Goal: Complete application form: Complete application form

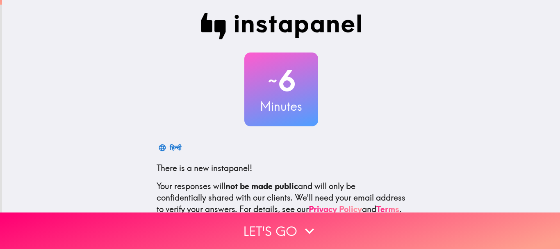
scroll to position [92, 0]
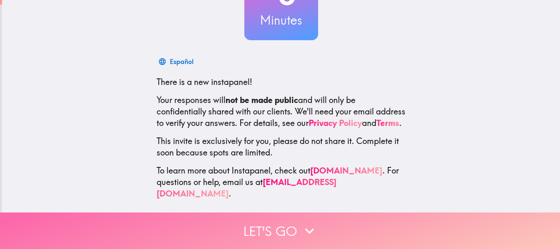
click at [301, 224] on icon "button" at bounding box center [310, 231] width 18 height 18
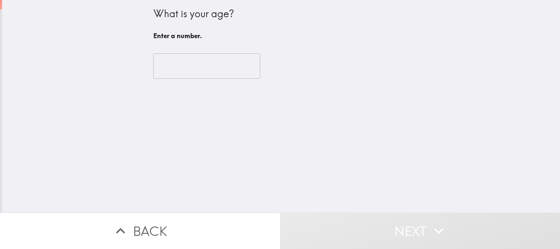
scroll to position [0, 0]
click at [183, 57] on input "number" at bounding box center [206, 65] width 107 height 25
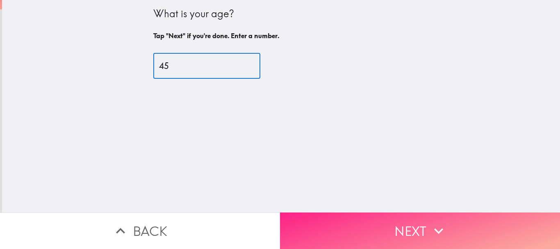
type input "45"
click at [351, 213] on button "Next" at bounding box center [420, 230] width 280 height 37
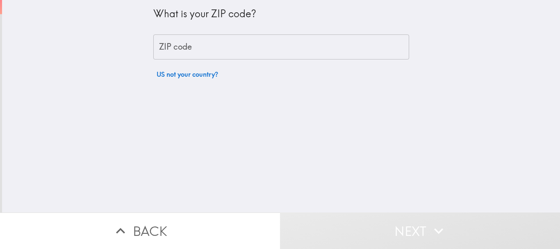
click at [253, 52] on input "ZIP code" at bounding box center [281, 46] width 256 height 25
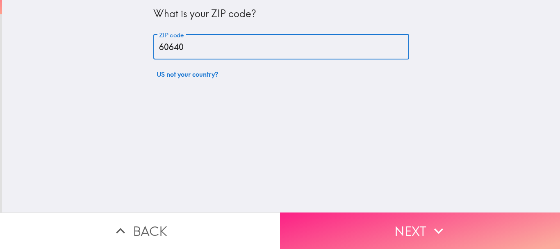
type input "60640"
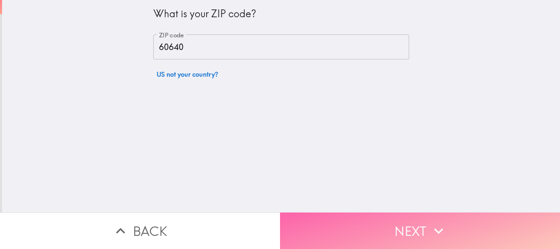
click at [347, 227] on button "Next" at bounding box center [420, 230] width 280 height 37
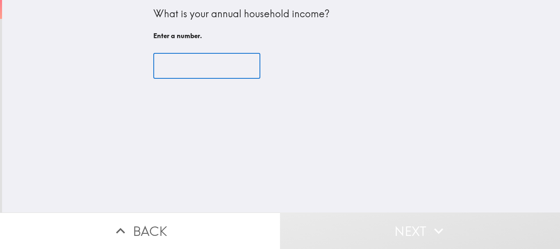
click at [210, 63] on input "number" at bounding box center [206, 65] width 107 height 25
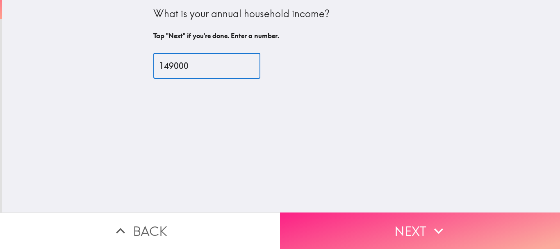
type input "149000"
click at [373, 226] on button "Next" at bounding box center [420, 230] width 280 height 37
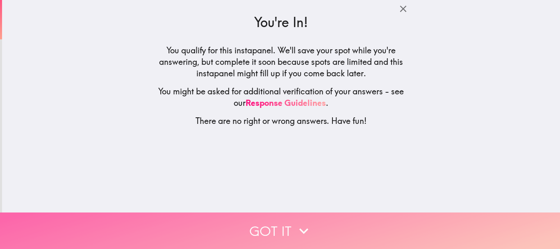
click at [293, 215] on button "Got it" at bounding box center [280, 230] width 560 height 37
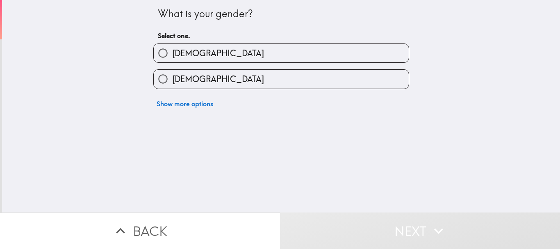
click at [231, 49] on label "[DEMOGRAPHIC_DATA]" at bounding box center [281, 53] width 255 height 18
click at [172, 49] on input "[DEMOGRAPHIC_DATA]" at bounding box center [163, 53] width 18 height 18
radio input "true"
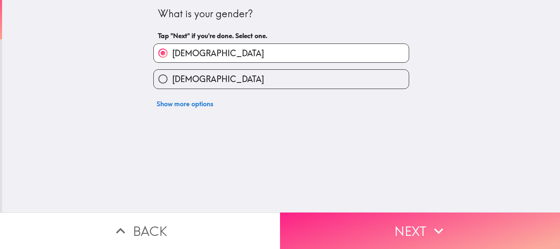
click at [374, 219] on button "Next" at bounding box center [420, 230] width 280 height 37
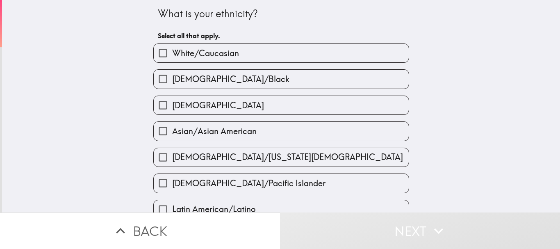
click at [201, 55] on span "White/Caucasian" at bounding box center [205, 53] width 67 height 11
click at [172, 55] on input "White/Caucasian" at bounding box center [163, 53] width 18 height 18
checkbox input "true"
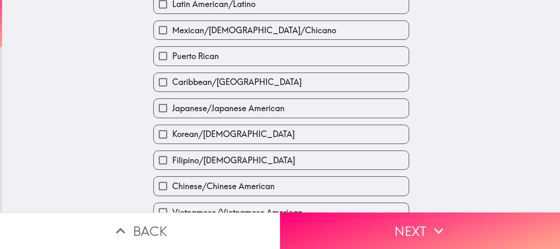
scroll to position [246, 0]
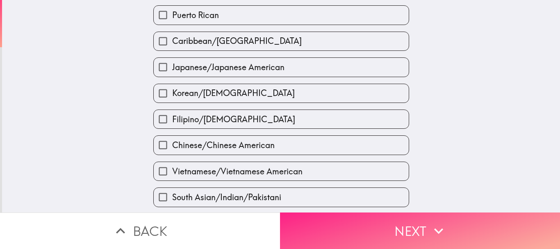
click at [391, 228] on button "Next" at bounding box center [420, 230] width 280 height 37
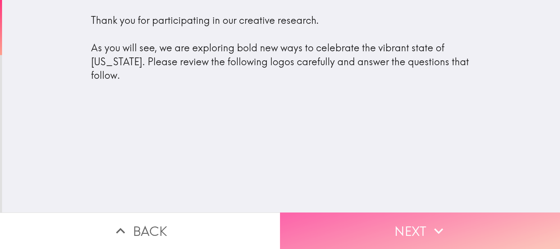
click at [413, 217] on button "Next" at bounding box center [420, 230] width 280 height 37
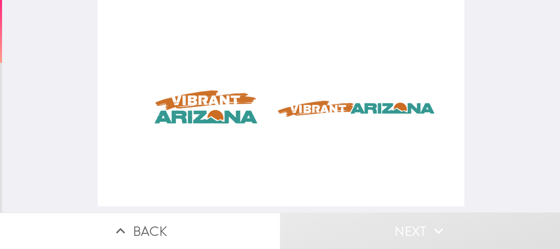
click at [204, 106] on div at bounding box center [281, 103] width 367 height 206
click at [390, 152] on div at bounding box center [281, 103] width 367 height 206
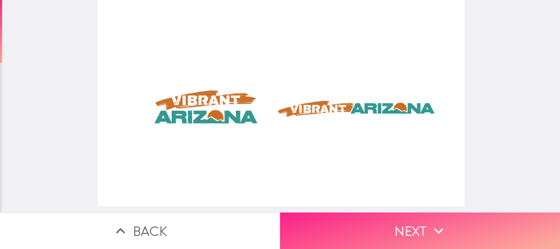
click at [414, 224] on button "Next" at bounding box center [420, 230] width 280 height 37
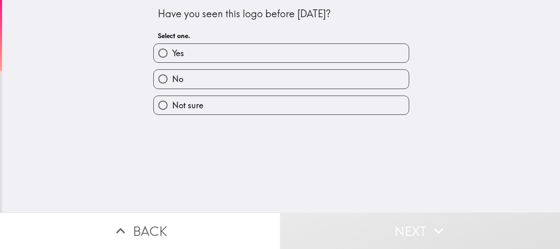
drag, startPoint x: 141, startPoint y: 16, endPoint x: 287, endPoint y: 15, distance: 145.6
click at [287, 15] on div "Have you seen this logo before [DATE]? Select one. Yes No Not sure" at bounding box center [281, 106] width 558 height 212
click at [220, 45] on label "Yes" at bounding box center [281, 53] width 255 height 18
click at [172, 45] on input "Yes" at bounding box center [163, 53] width 18 height 18
radio input "true"
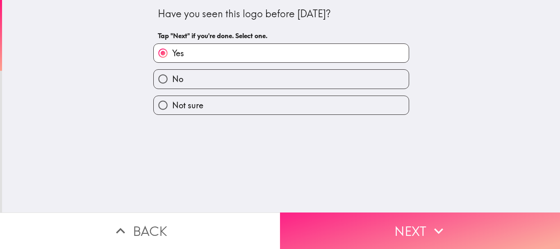
click at [393, 225] on button "Next" at bounding box center [420, 230] width 280 height 37
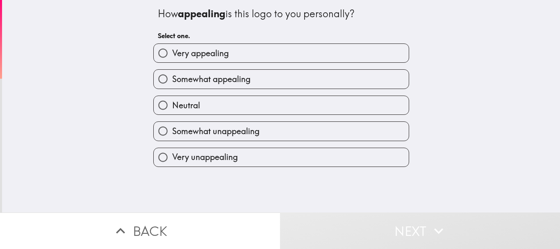
click at [210, 55] on span "Very appealing" at bounding box center [200, 53] width 57 height 11
click at [172, 55] on input "Very appealing" at bounding box center [163, 53] width 18 height 18
radio input "true"
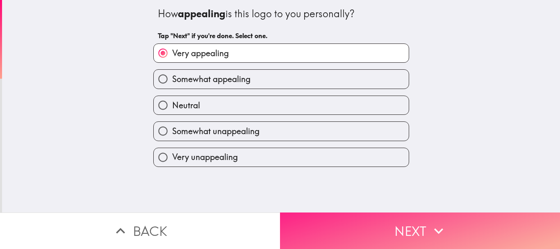
click at [398, 213] on button "Next" at bounding box center [420, 230] width 280 height 37
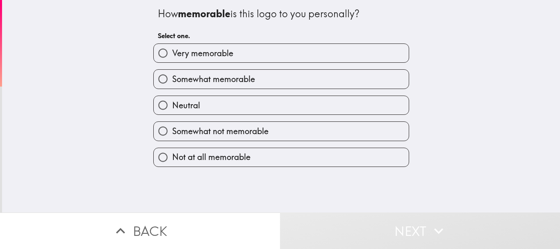
click at [211, 53] on span "Very memorable" at bounding box center [202, 53] width 61 height 11
click at [172, 53] on input "Very memorable" at bounding box center [163, 53] width 18 height 18
radio input "true"
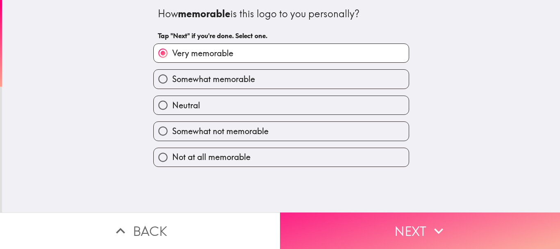
click at [368, 219] on button "Next" at bounding box center [420, 230] width 280 height 37
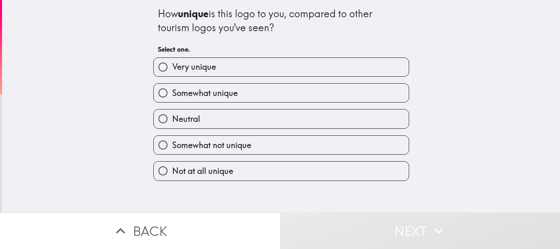
click at [220, 65] on label "Very unique" at bounding box center [281, 67] width 255 height 18
click at [172, 65] on input "Very unique" at bounding box center [163, 67] width 18 height 18
radio input "true"
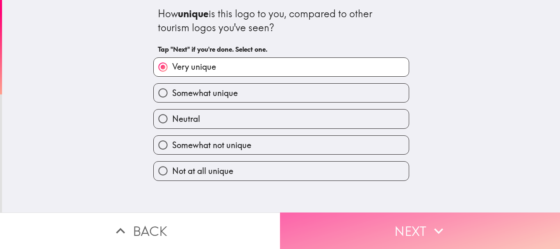
click at [398, 227] on button "Next" at bounding box center [420, 230] width 280 height 37
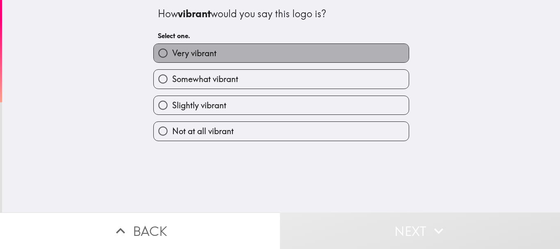
click at [219, 54] on label "Very vibrant" at bounding box center [281, 53] width 255 height 18
click at [172, 54] on input "Very vibrant" at bounding box center [163, 53] width 18 height 18
radio input "true"
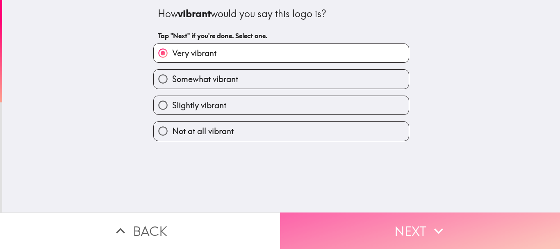
click at [388, 221] on button "Next" at bounding box center [420, 230] width 280 height 37
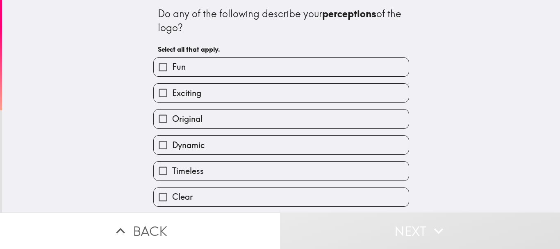
click at [198, 93] on label "Exciting" at bounding box center [281, 93] width 255 height 18
click at [172, 93] on input "Exciting" at bounding box center [163, 93] width 18 height 18
checkbox input "true"
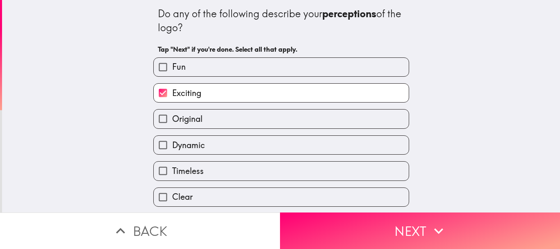
click at [199, 198] on label "Clear" at bounding box center [281, 197] width 255 height 18
click at [172, 198] on input "Clear" at bounding box center [163, 197] width 18 height 18
checkbox input "true"
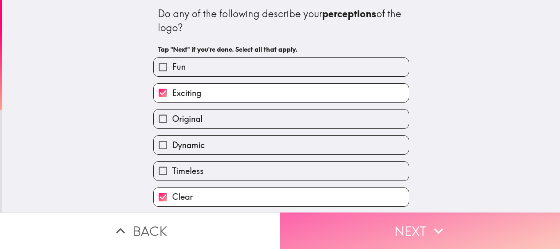
click at [397, 216] on button "Next" at bounding box center [420, 230] width 280 height 37
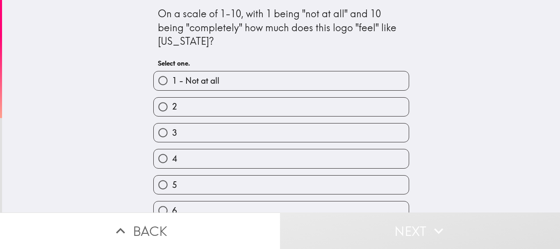
scroll to position [118, 0]
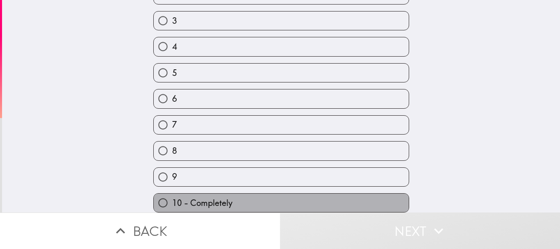
click at [213, 197] on span "10 - Completely" at bounding box center [202, 202] width 60 height 11
click at [172, 195] on input "10 - Completely" at bounding box center [163, 203] width 18 height 18
radio input "true"
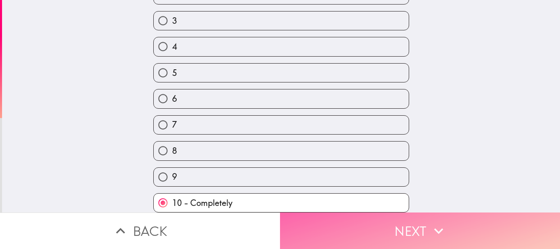
click at [404, 226] on button "Next" at bounding box center [420, 230] width 280 height 37
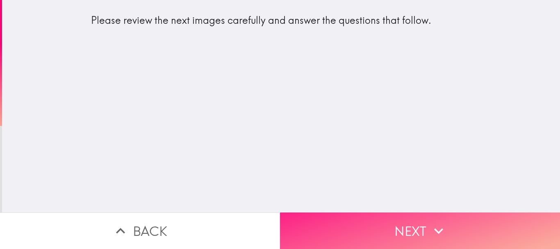
click at [391, 224] on button "Next" at bounding box center [420, 230] width 280 height 37
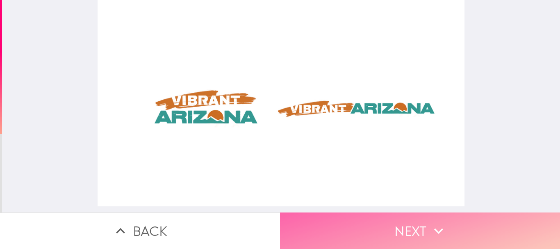
click at [449, 227] on button "Next" at bounding box center [420, 230] width 280 height 37
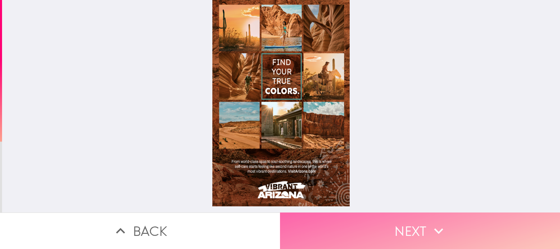
click at [414, 226] on button "Next" at bounding box center [420, 230] width 280 height 37
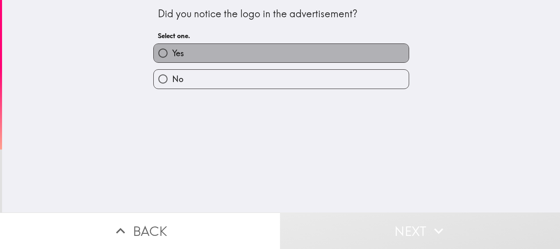
click at [222, 46] on label "Yes" at bounding box center [281, 53] width 255 height 18
click at [172, 46] on input "Yes" at bounding box center [163, 53] width 18 height 18
radio input "true"
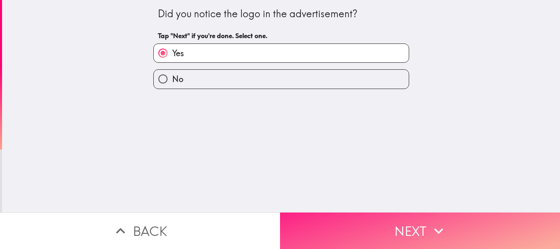
click at [388, 222] on button "Next" at bounding box center [420, 230] width 280 height 37
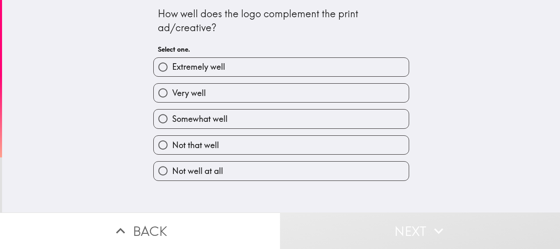
click at [212, 72] on span "Extremely well" at bounding box center [198, 66] width 53 height 11
click at [172, 72] on input "Extremely well" at bounding box center [163, 67] width 18 height 18
radio input "true"
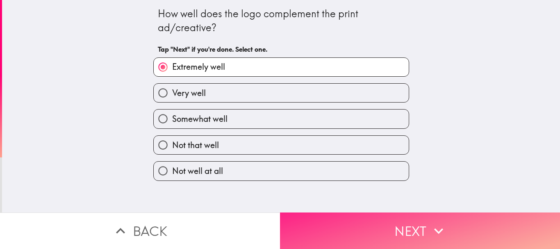
click at [362, 227] on button "Next" at bounding box center [420, 230] width 280 height 37
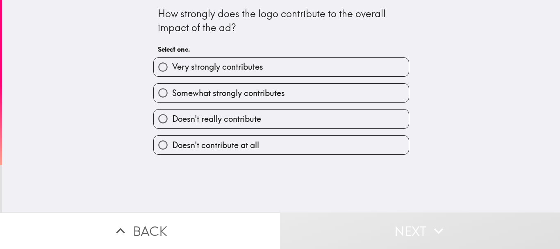
click at [208, 64] on span "Very strongly contributes" at bounding box center [217, 66] width 91 height 11
click at [172, 64] on input "Very strongly contributes" at bounding box center [163, 67] width 18 height 18
radio input "true"
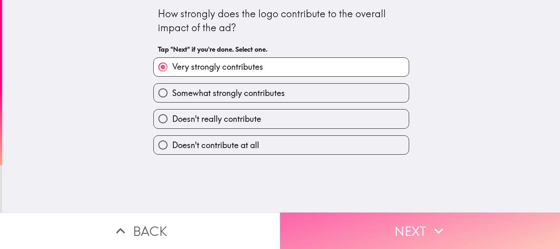
click at [405, 219] on button "Next" at bounding box center [420, 230] width 280 height 37
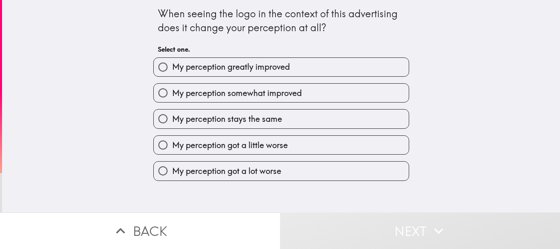
click at [235, 66] on span "My perception greatly improved" at bounding box center [231, 66] width 118 height 11
click at [172, 66] on input "My perception greatly improved" at bounding box center [163, 67] width 18 height 18
radio input "true"
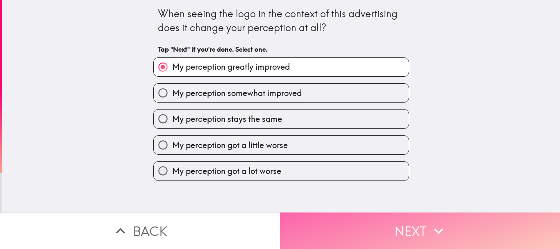
click at [386, 219] on button "Next" at bounding box center [420, 230] width 280 height 37
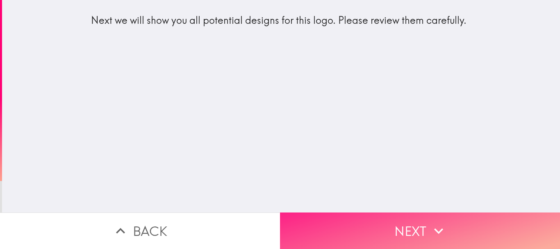
click at [388, 221] on button "Next" at bounding box center [420, 230] width 280 height 37
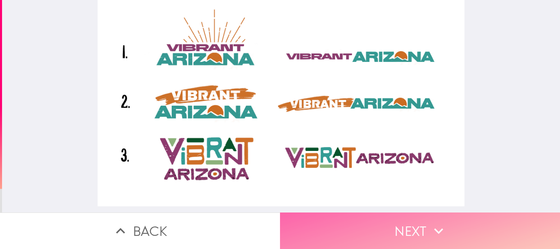
click at [409, 221] on button "Next" at bounding box center [420, 230] width 280 height 37
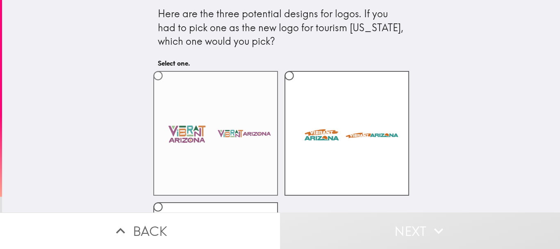
click at [216, 113] on label at bounding box center [215, 133] width 125 height 125
click at [167, 85] on input "radio" at bounding box center [158, 75] width 18 height 18
radio input "true"
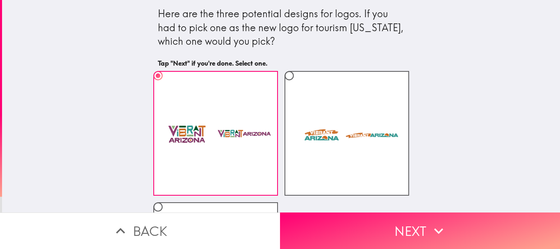
scroll to position [121, 0]
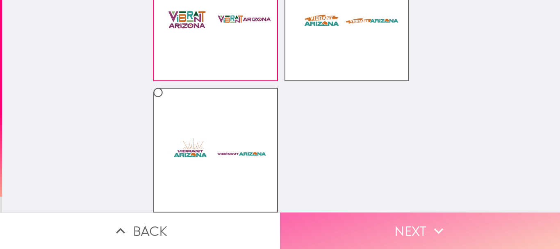
click at [398, 222] on button "Next" at bounding box center [420, 230] width 280 height 37
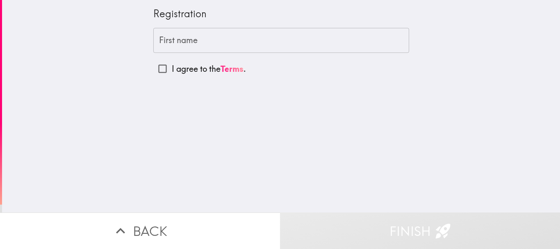
click at [233, 33] on input "First name" at bounding box center [281, 40] width 256 height 25
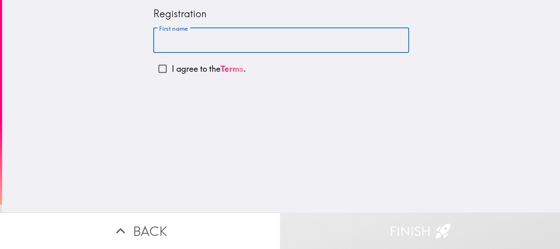
click at [239, 42] on input "First name" at bounding box center [281, 40] width 256 height 25
paste input "[PERSON_NAME]"
drag, startPoint x: 186, startPoint y: 41, endPoint x: 178, endPoint y: 39, distance: 8.4
click at [178, 39] on input "[PERSON_NAME]" at bounding box center [281, 40] width 256 height 25
type input "[PERSON_NAME]"
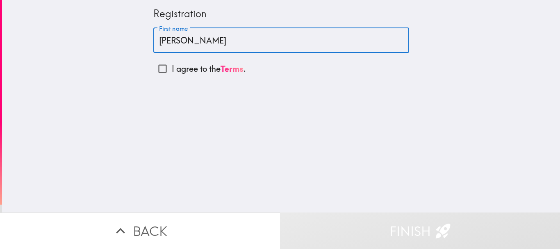
click at [160, 69] on input "I agree to the Terms ." at bounding box center [162, 68] width 18 height 18
checkbox input "true"
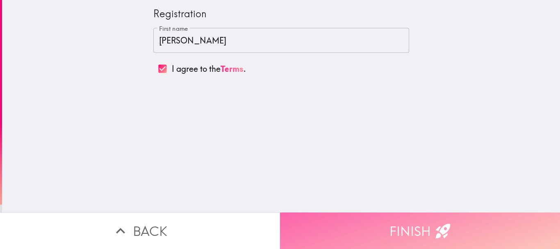
click at [379, 219] on button "Finish" at bounding box center [420, 230] width 280 height 37
